Goal: Transaction & Acquisition: Purchase product/service

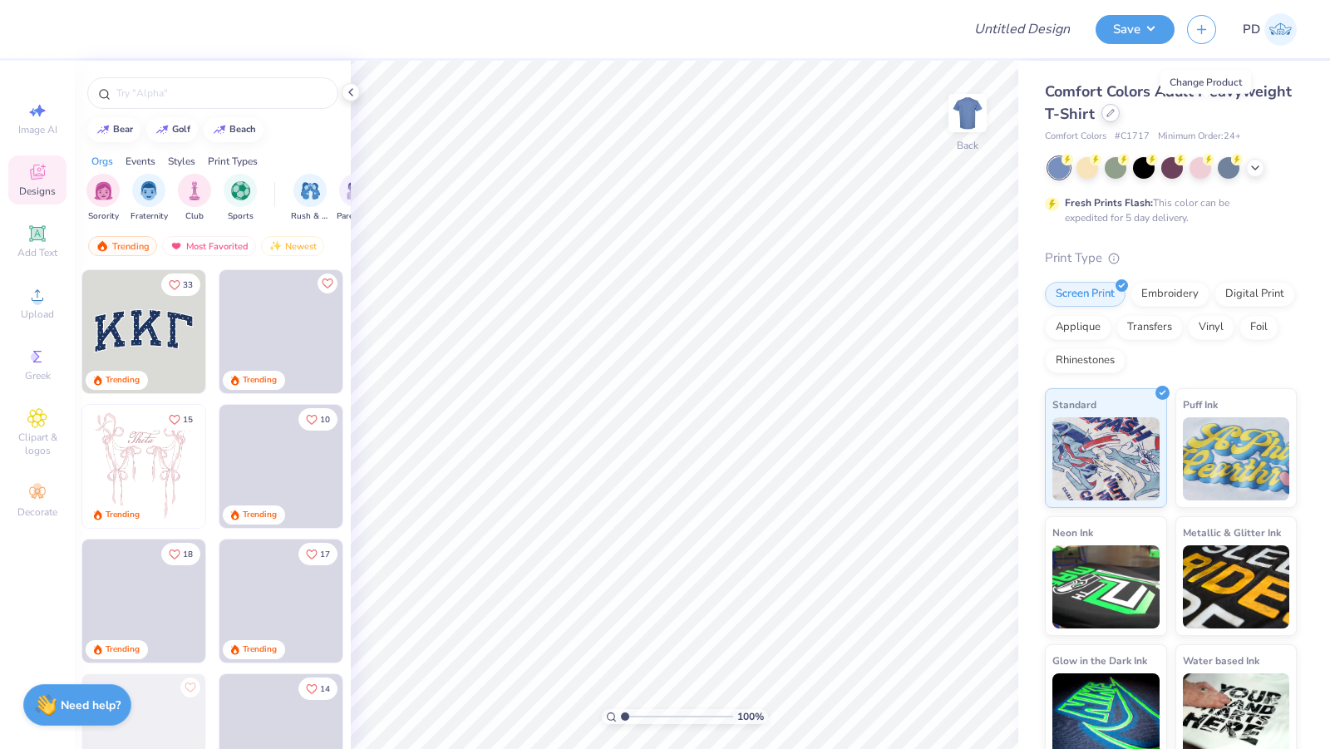
click at [1115, 113] on icon at bounding box center [1110, 113] width 8 height 8
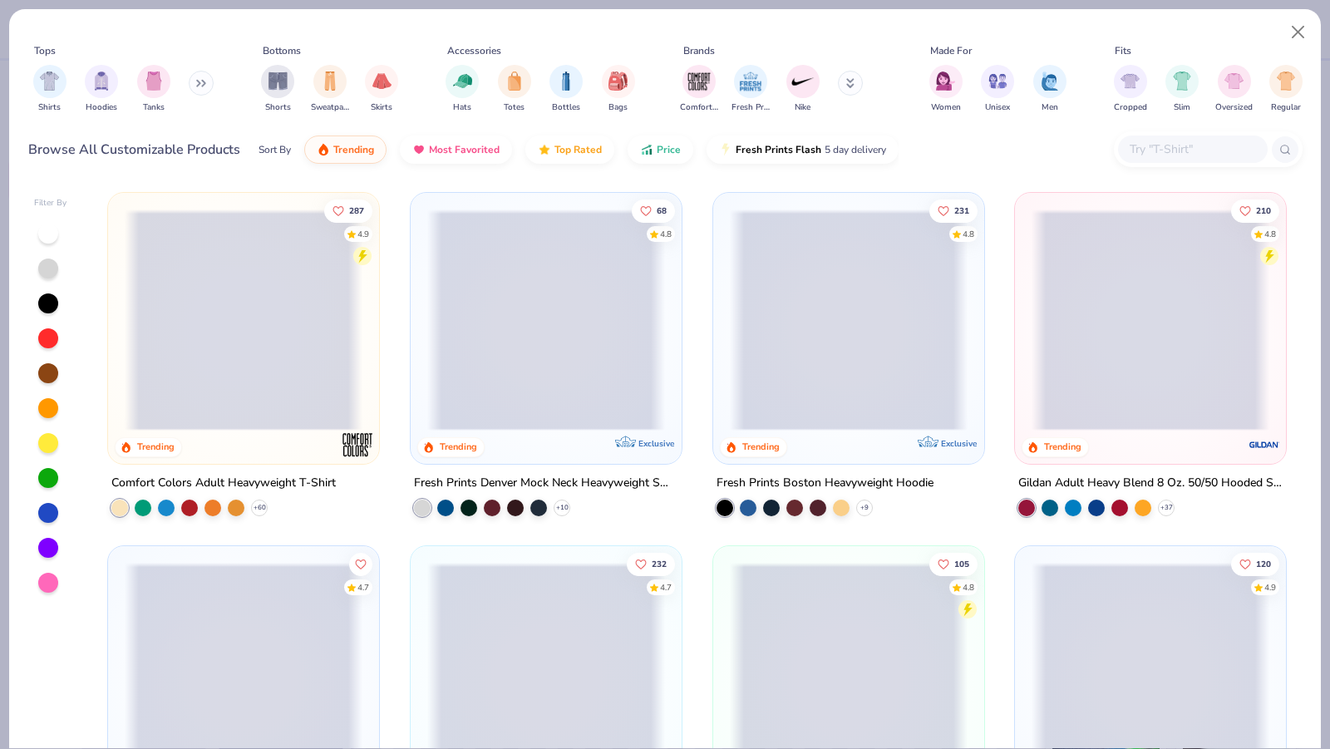
click at [1174, 145] on input "text" at bounding box center [1192, 149] width 128 height 19
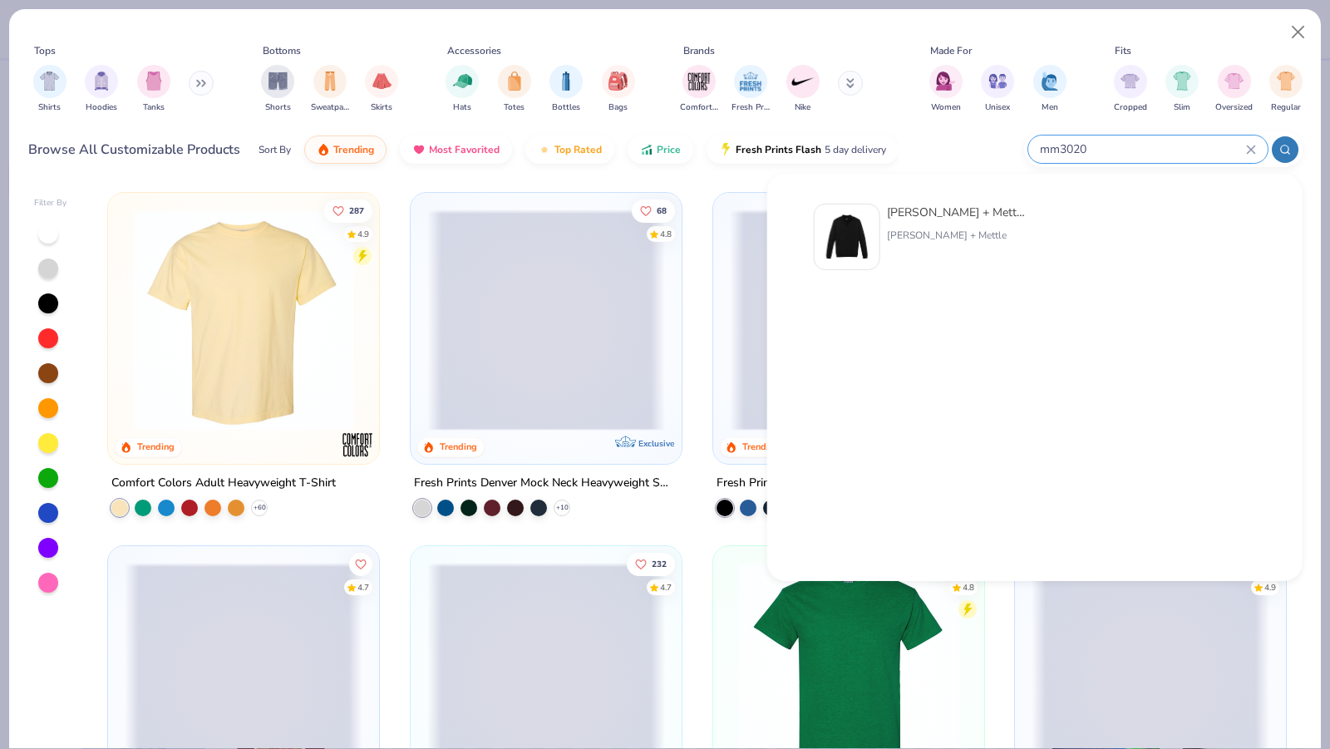
type input "mm3020"
click at [949, 231] on div "[PERSON_NAME] + Mettle" at bounding box center [957, 235] width 140 height 15
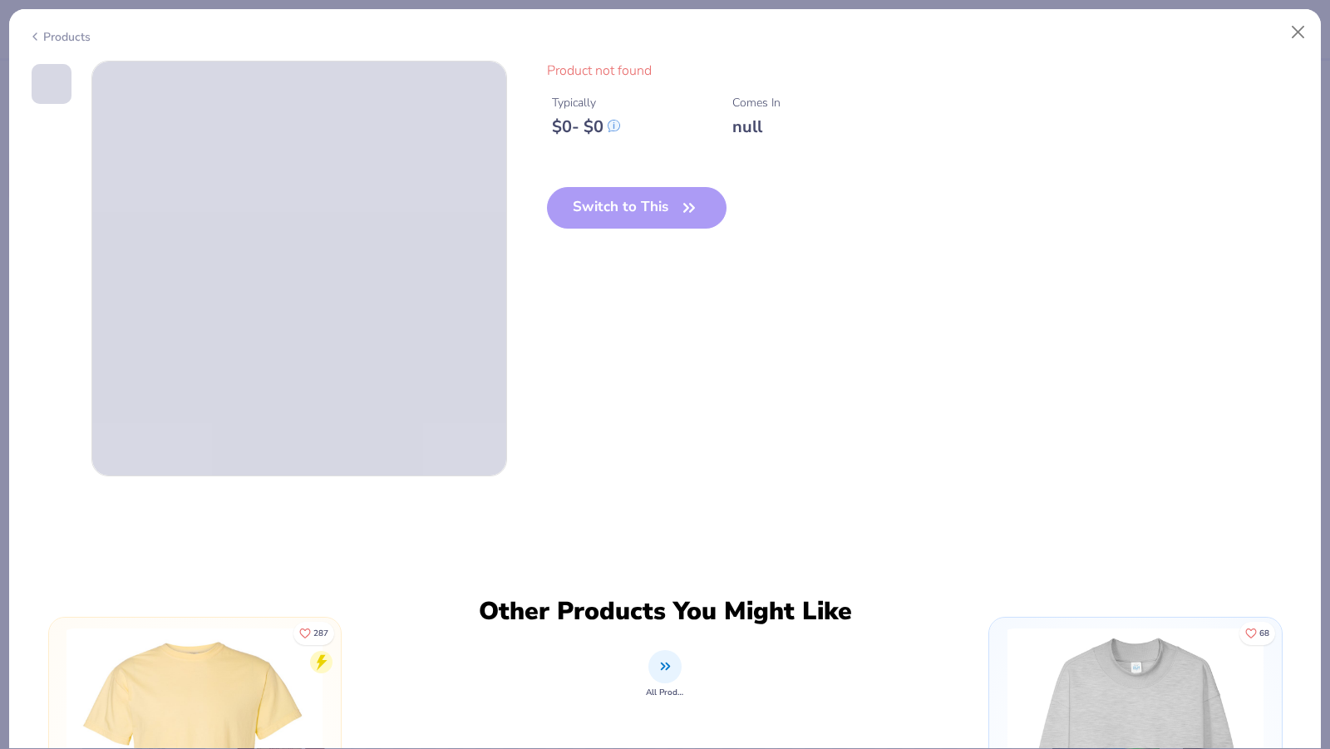
click at [33, 33] on polyline at bounding box center [34, 36] width 3 height 7
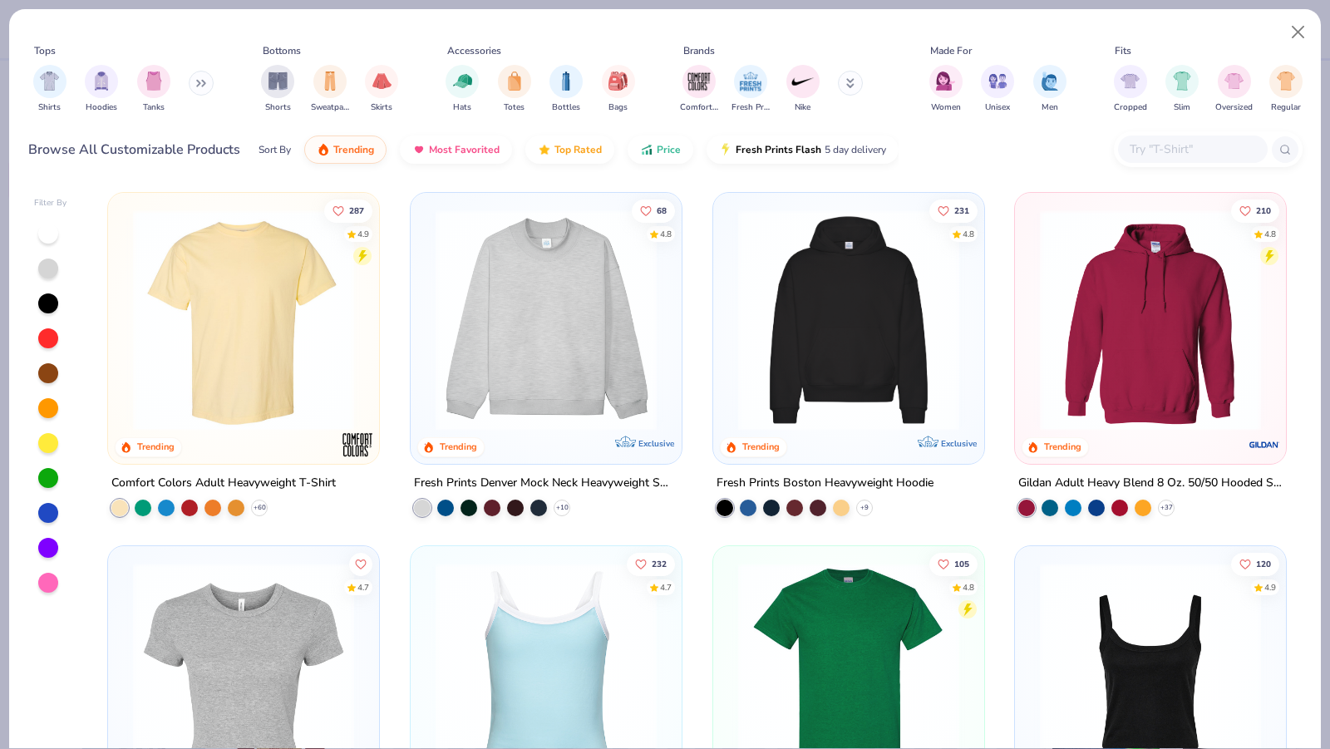
click at [1185, 153] on input "text" at bounding box center [1192, 149] width 128 height 19
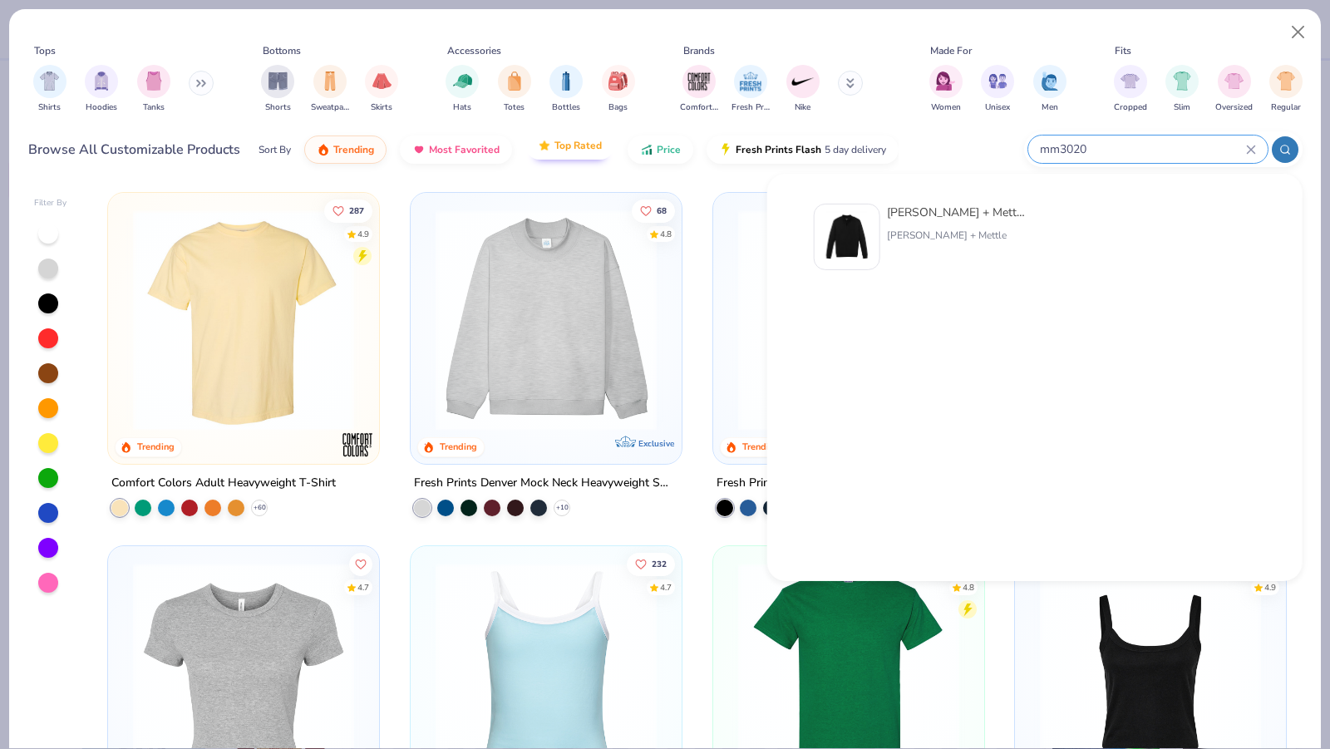
type input "mm3020"
click at [854, 244] on div at bounding box center [847, 237] width 66 height 66
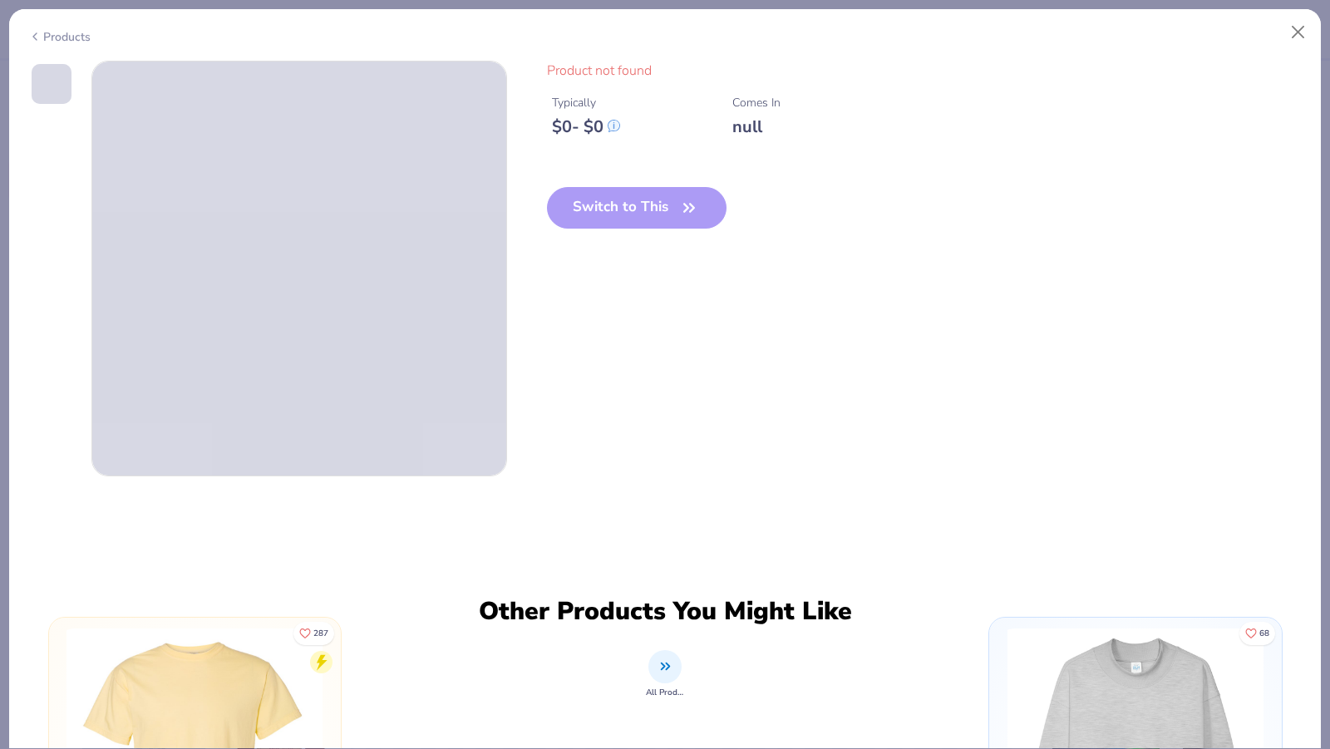
click at [43, 30] on div "Products" at bounding box center [59, 36] width 62 height 17
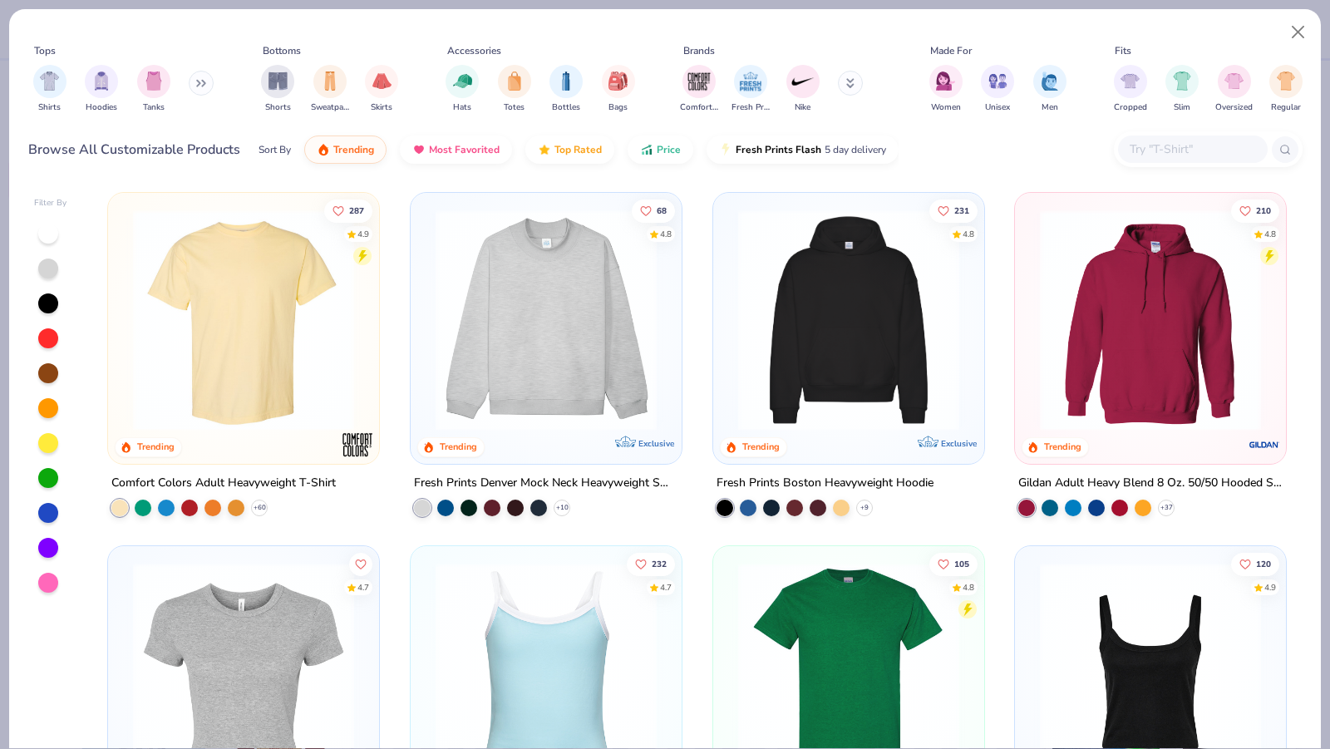
click at [1203, 152] on input "text" at bounding box center [1192, 149] width 128 height 19
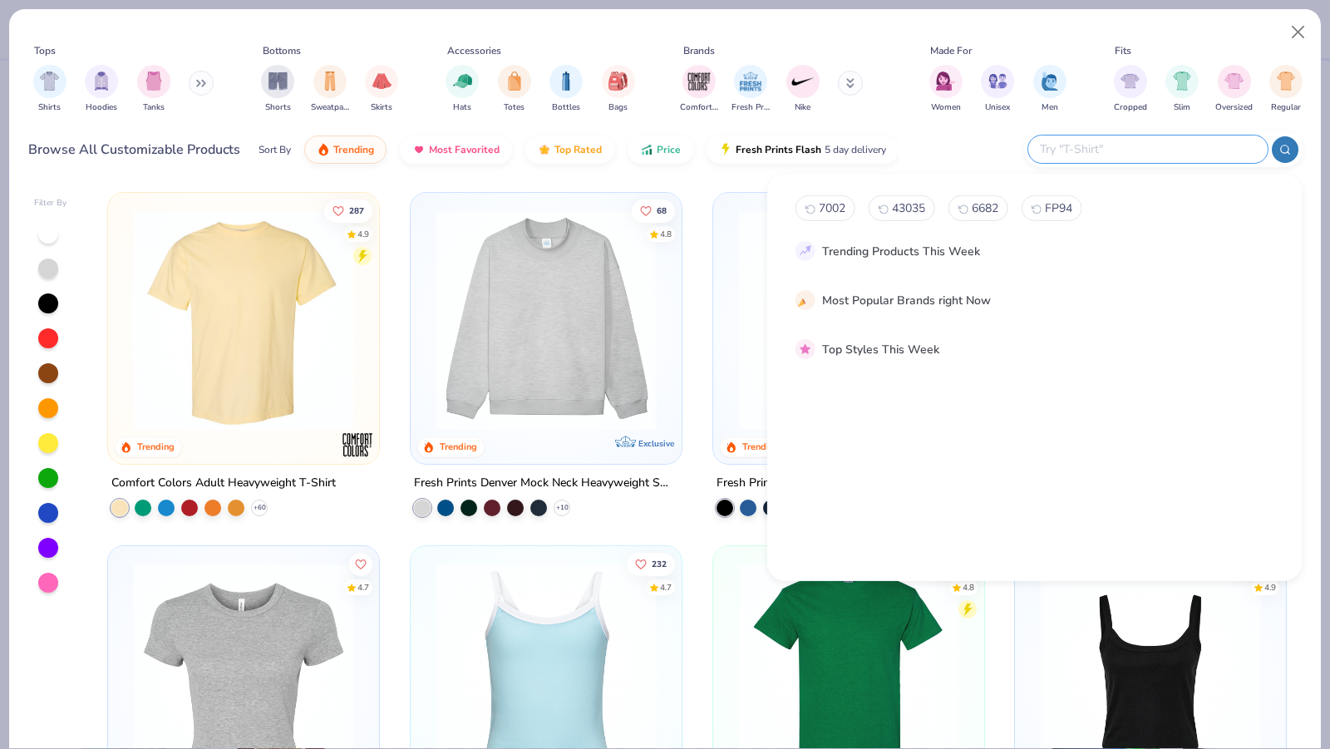
click at [1140, 136] on div at bounding box center [1147, 148] width 239 height 27
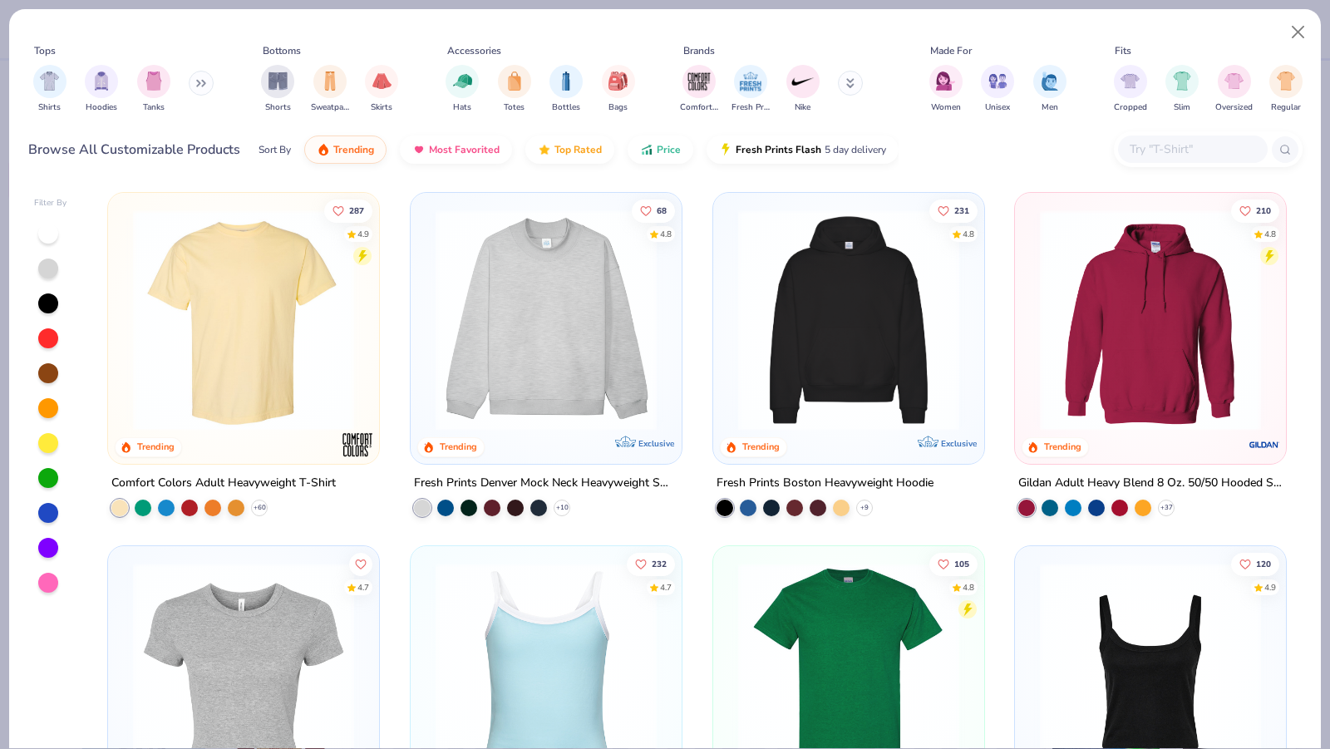
click at [1182, 151] on input "text" at bounding box center [1192, 149] width 128 height 19
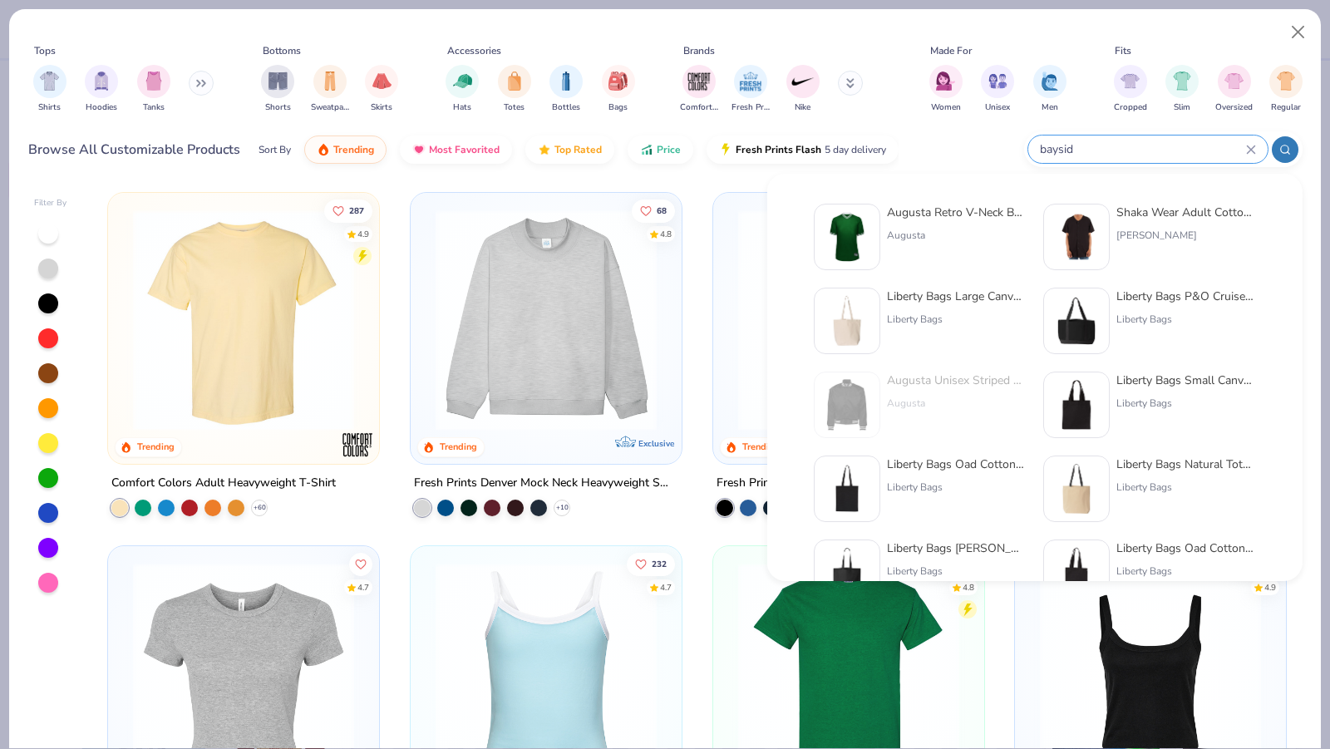
type input "bayside"
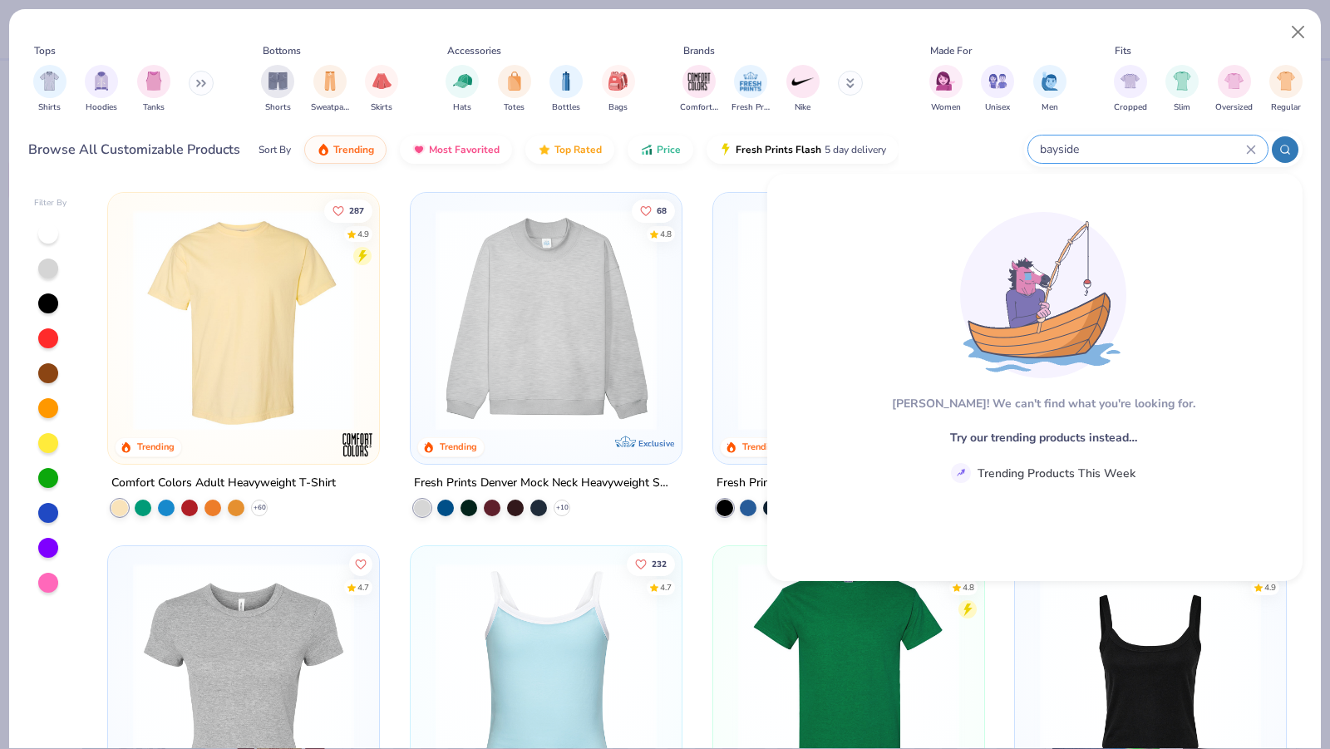
click at [1129, 145] on input "bayside" at bounding box center [1142, 149] width 208 height 19
drag, startPoint x: 1129, startPoint y: 145, endPoint x: 1020, endPoint y: 155, distance: 109.3
click at [1020, 155] on div "Browse All Customizable Products Sort By Trending Most Favorited Top Rated Pric…" at bounding box center [665, 149] width 1274 height 47
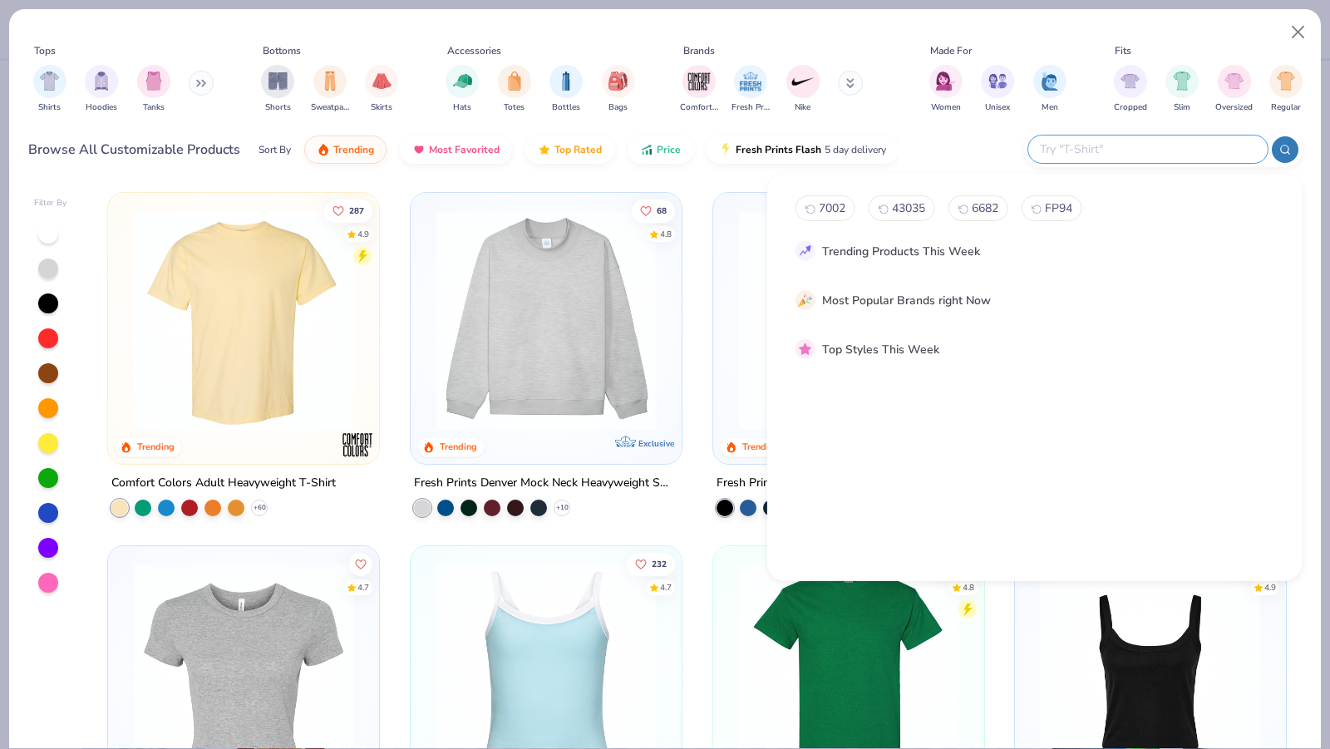
click at [1106, 143] on input "text" at bounding box center [1147, 149] width 218 height 19
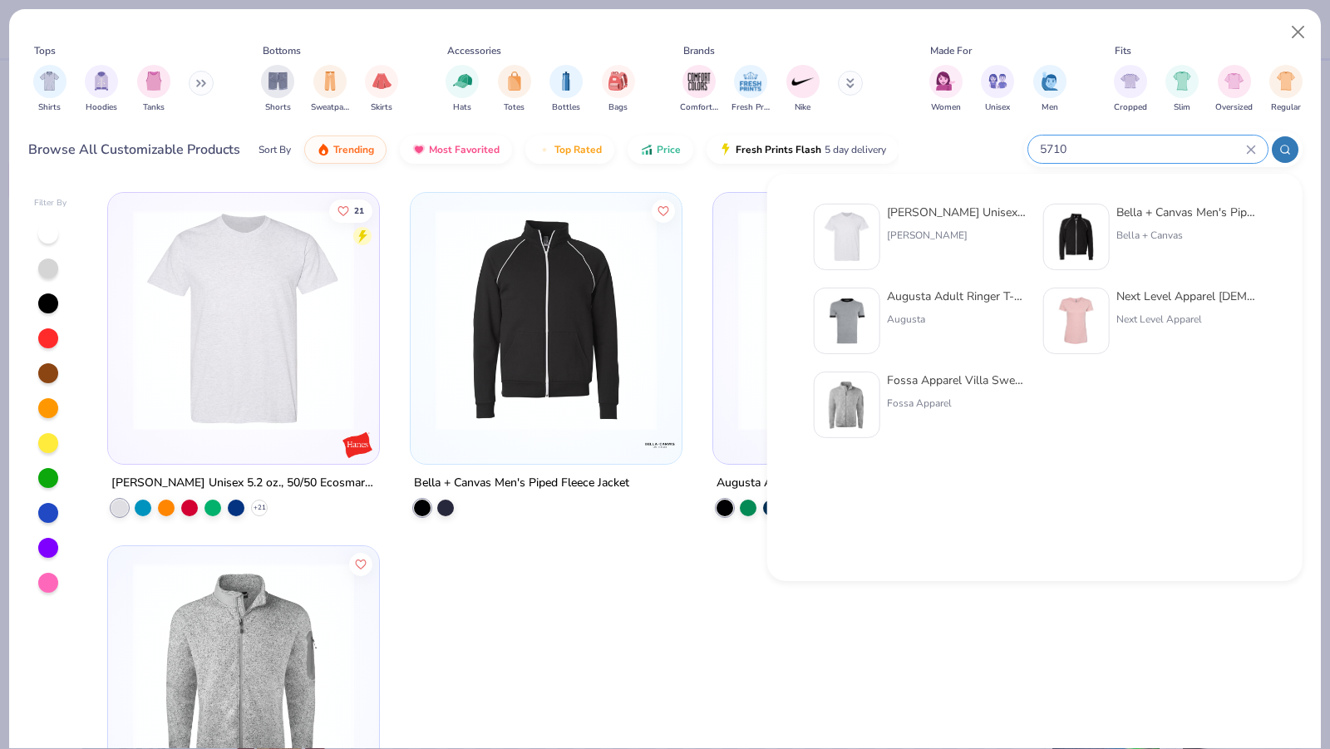
click at [1082, 144] on input "5710" at bounding box center [1142, 149] width 208 height 19
click at [1111, 144] on input "5710" at bounding box center [1142, 149] width 208 height 19
type input "5"
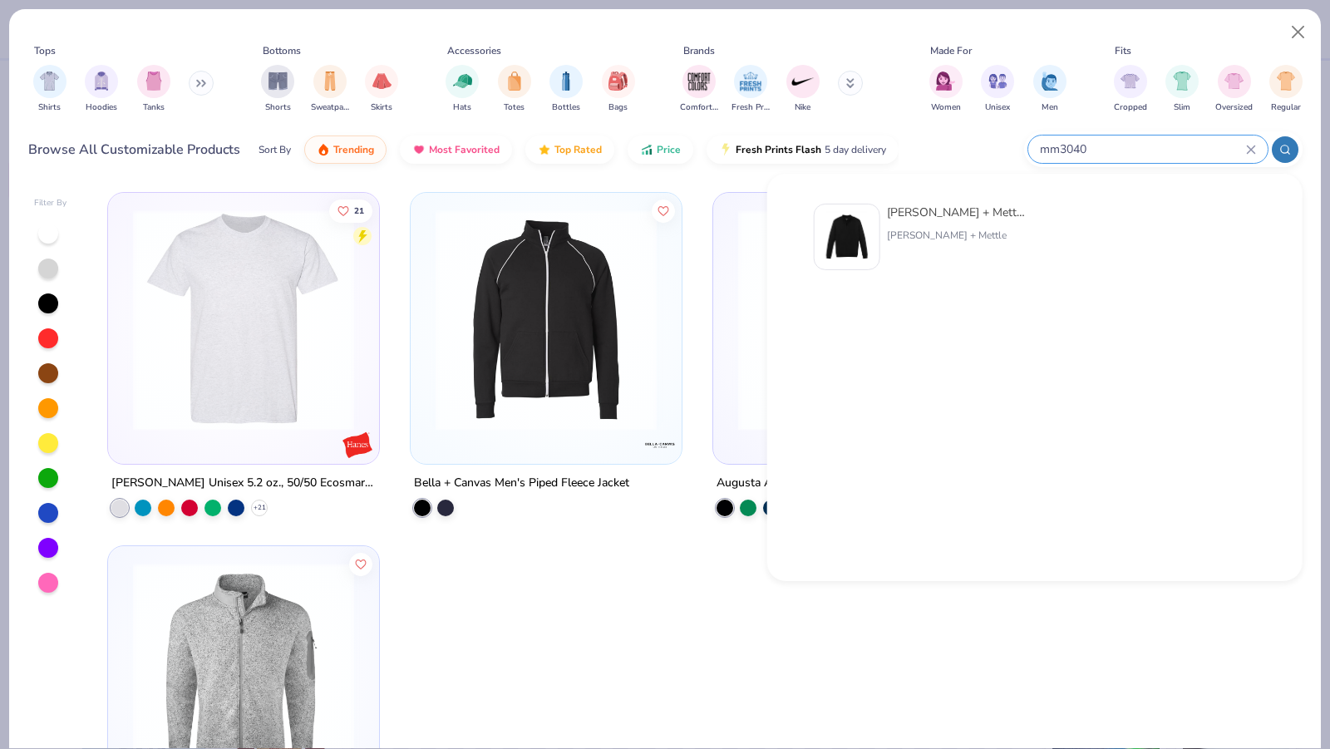
type input "mm3040"
click at [967, 223] on div "[PERSON_NAME] + Mettle 1/4-Zip Sweater [PERSON_NAME] + Mettle" at bounding box center [957, 237] width 140 height 66
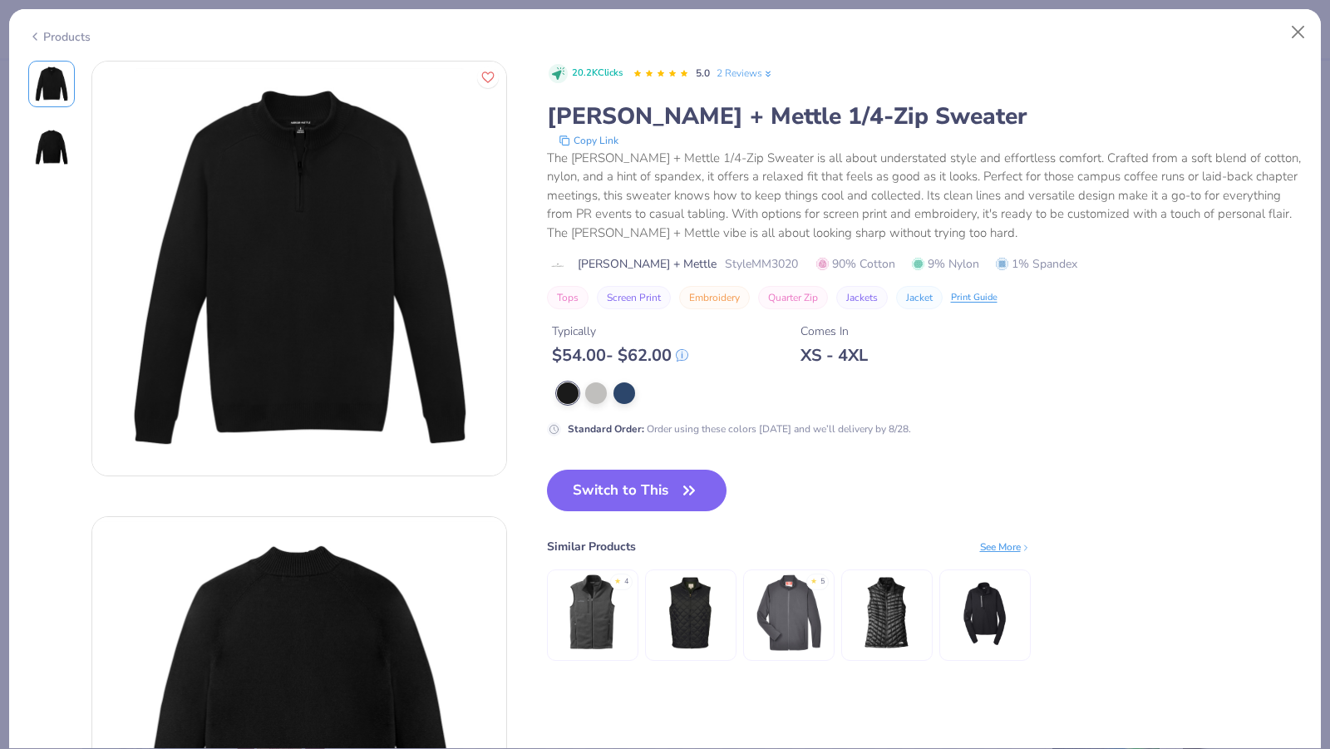
click at [40, 34] on icon at bounding box center [34, 37] width 13 height 20
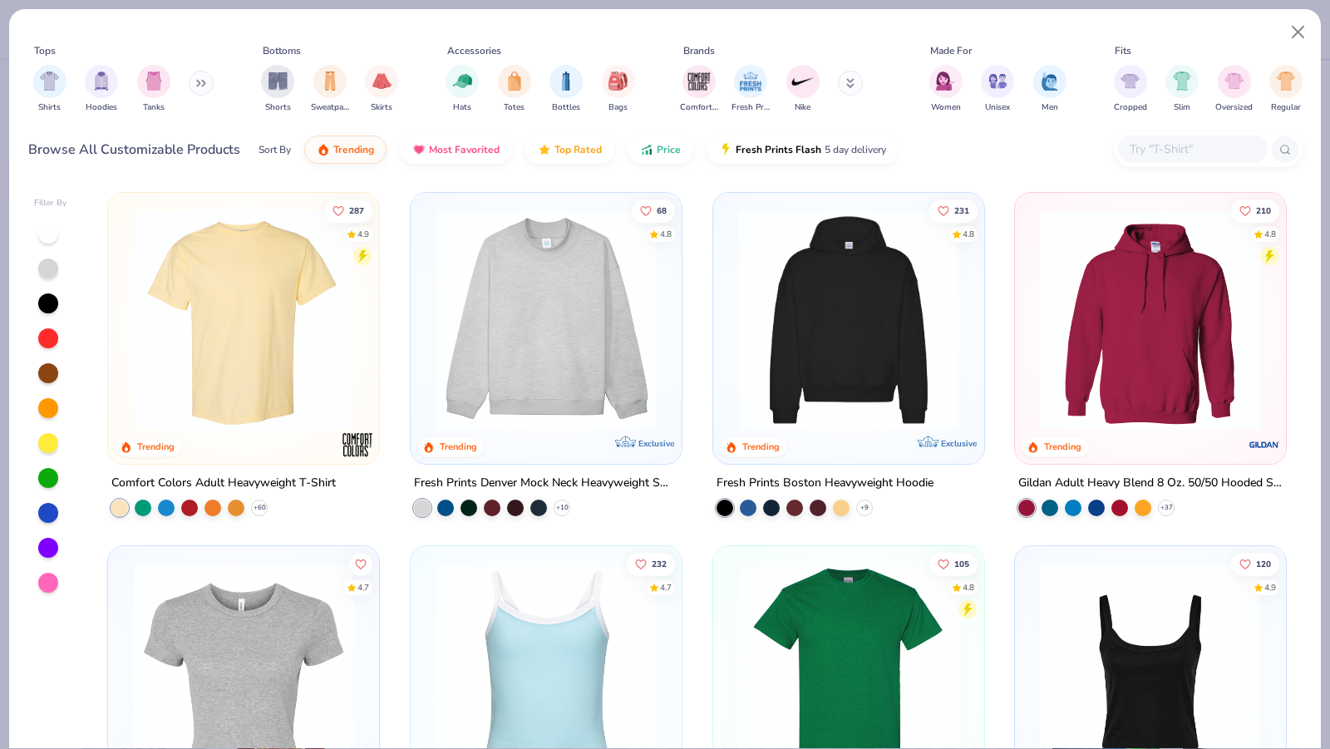
click at [1144, 145] on input "text" at bounding box center [1192, 149] width 128 height 19
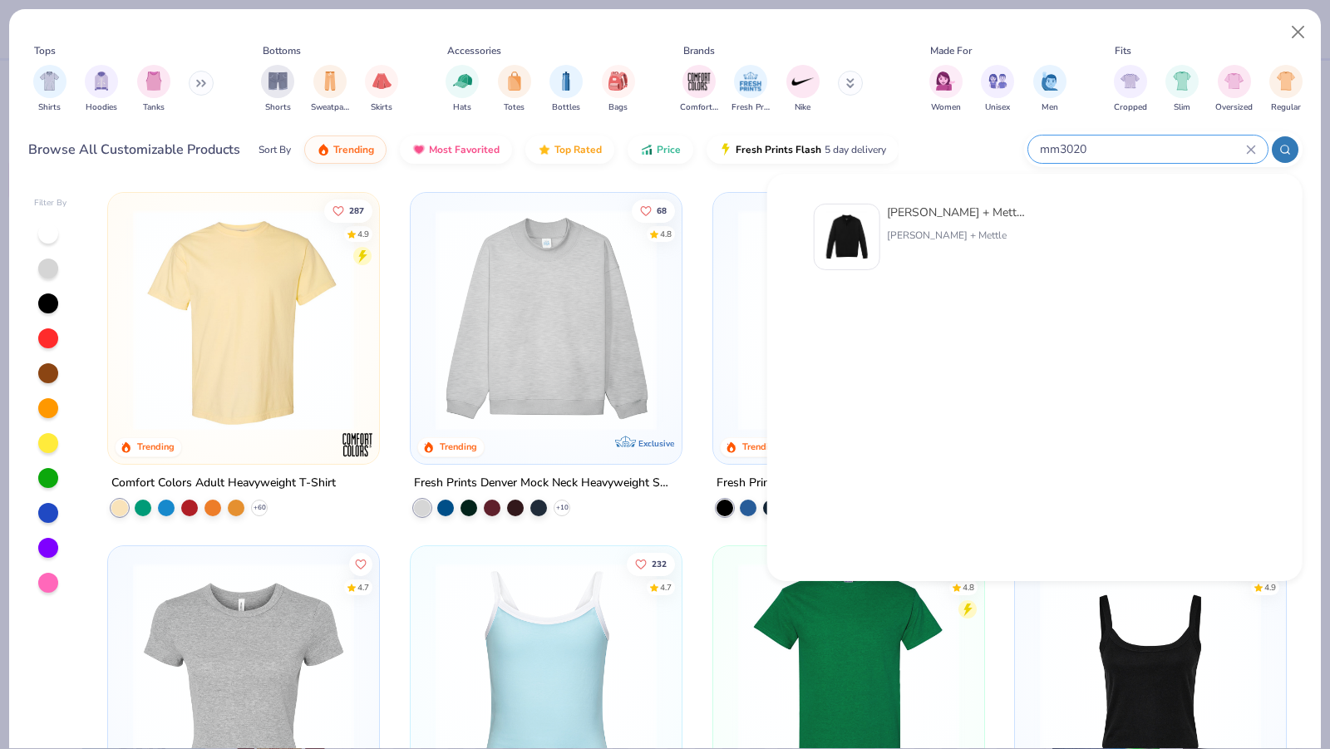
type input "mm3020"
click at [857, 244] on img at bounding box center [847, 237] width 52 height 52
